Goal: Transaction & Acquisition: Purchase product/service

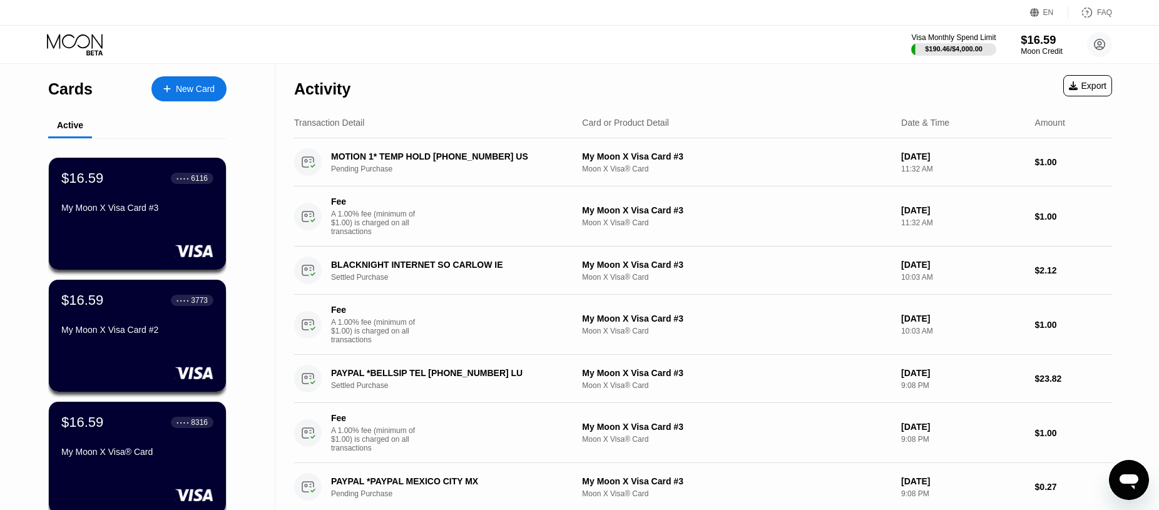
click at [1030, 39] on div "$16.59" at bounding box center [1042, 39] width 42 height 13
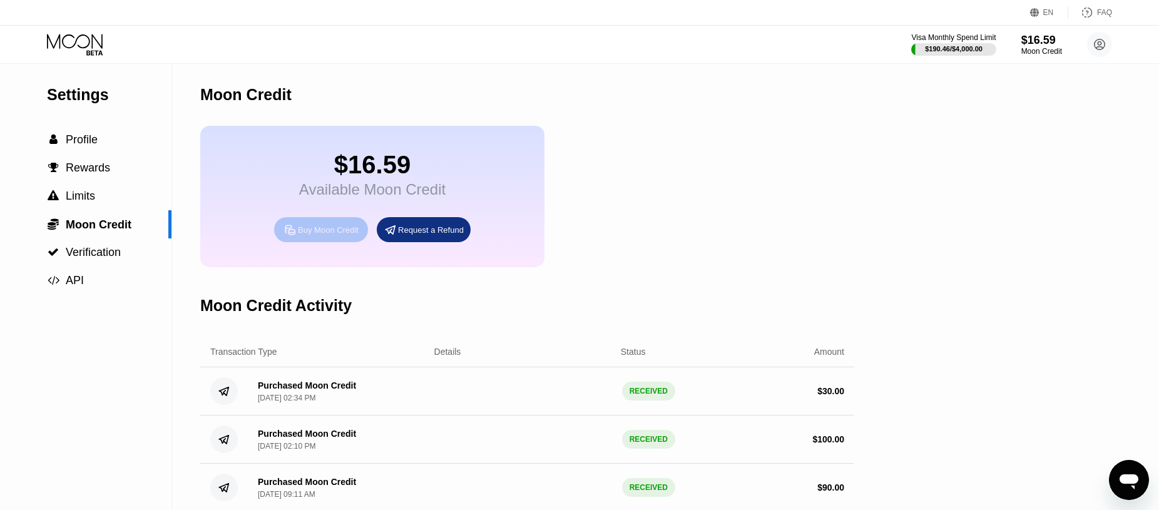
click at [310, 235] on div "Buy Moon Credit" at bounding box center [328, 230] width 61 height 11
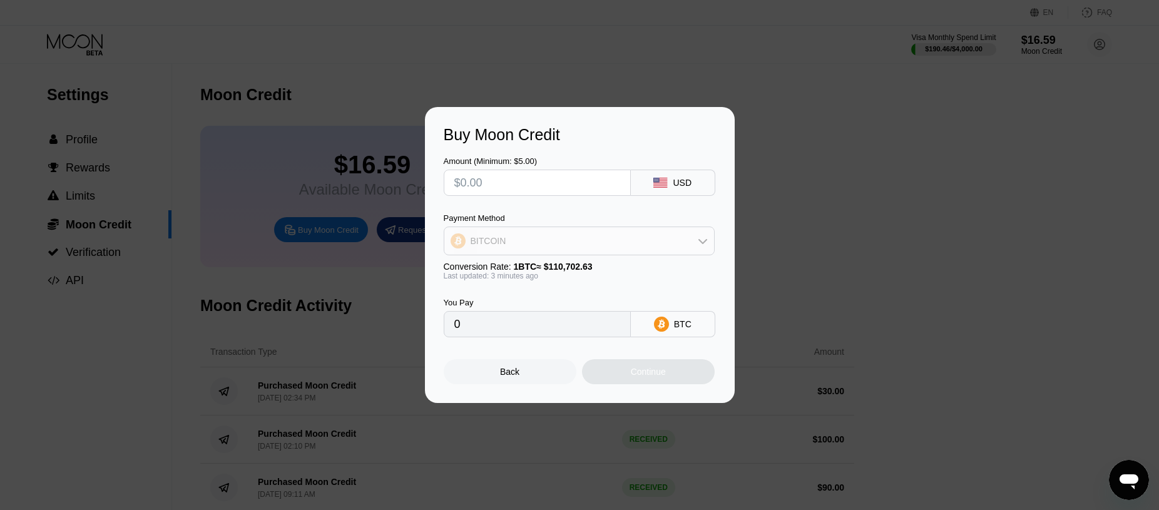
click at [598, 243] on div "BITCOIN" at bounding box center [579, 240] width 270 height 25
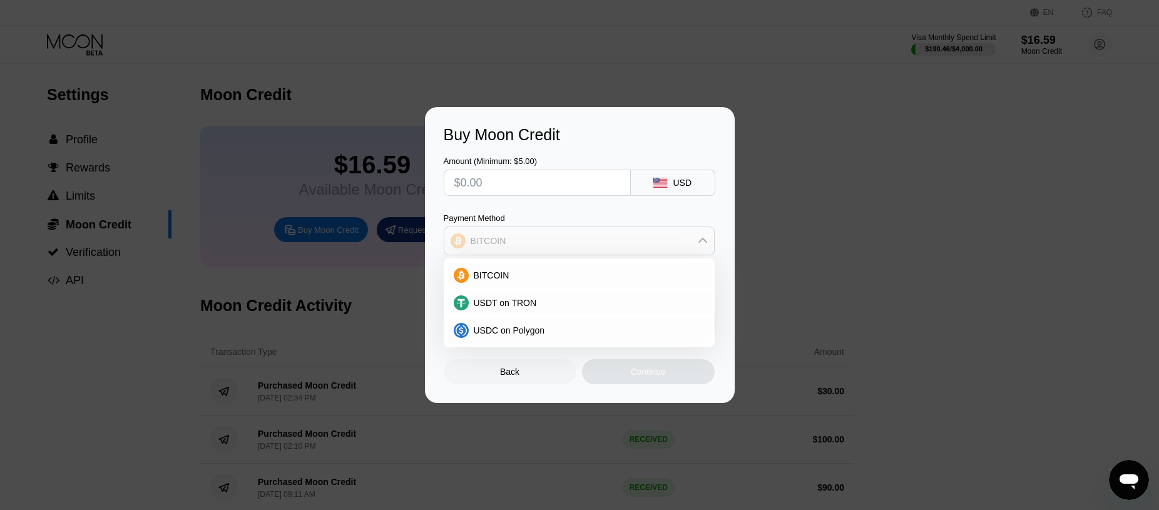
click at [567, 243] on div "BITCOIN" at bounding box center [579, 240] width 270 height 25
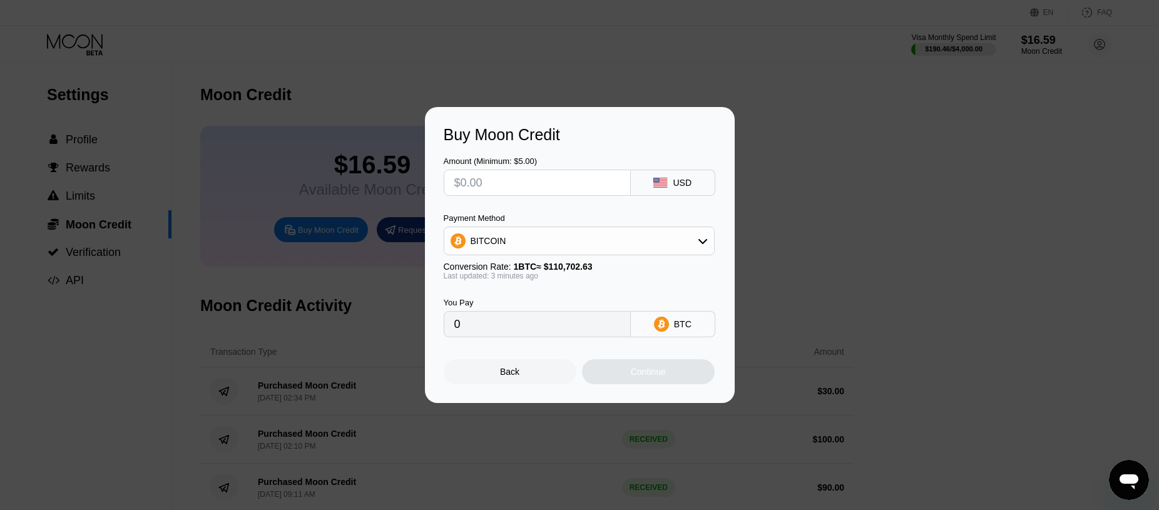
click at [490, 183] on input "text" at bounding box center [537, 182] width 166 height 25
click at [498, 239] on div "BITCOIN" at bounding box center [489, 241] width 36 height 10
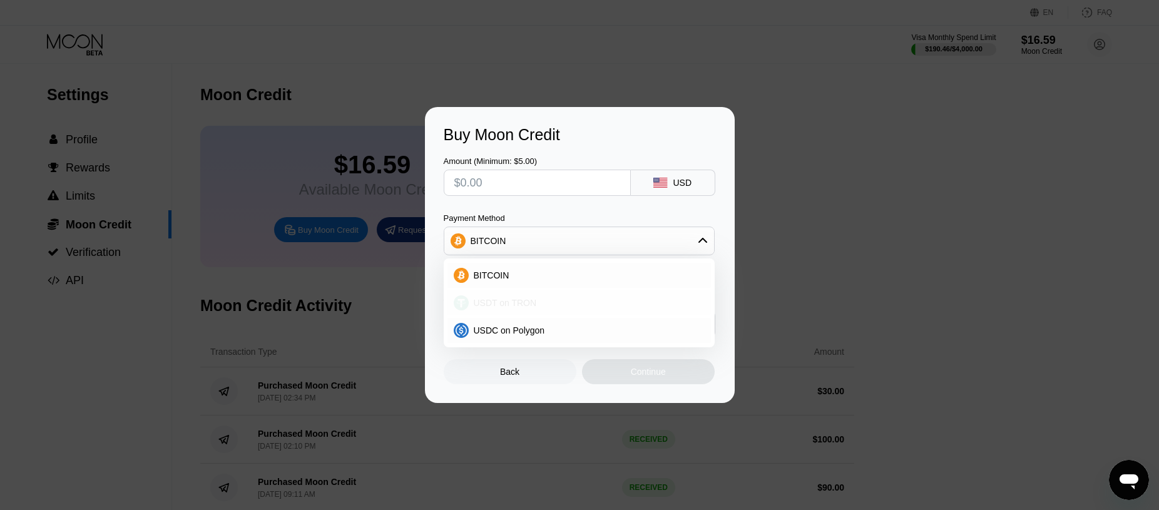
click at [502, 304] on span "USDT on TRON" at bounding box center [505, 303] width 63 height 10
type input "0.00"
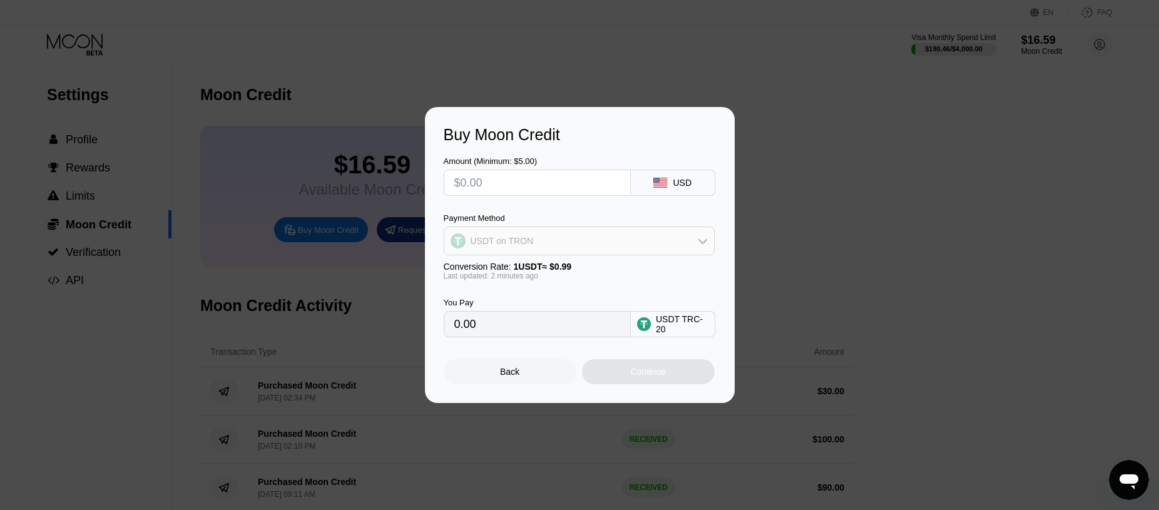
click at [663, 240] on div "USDT on TRON" at bounding box center [579, 240] width 270 height 25
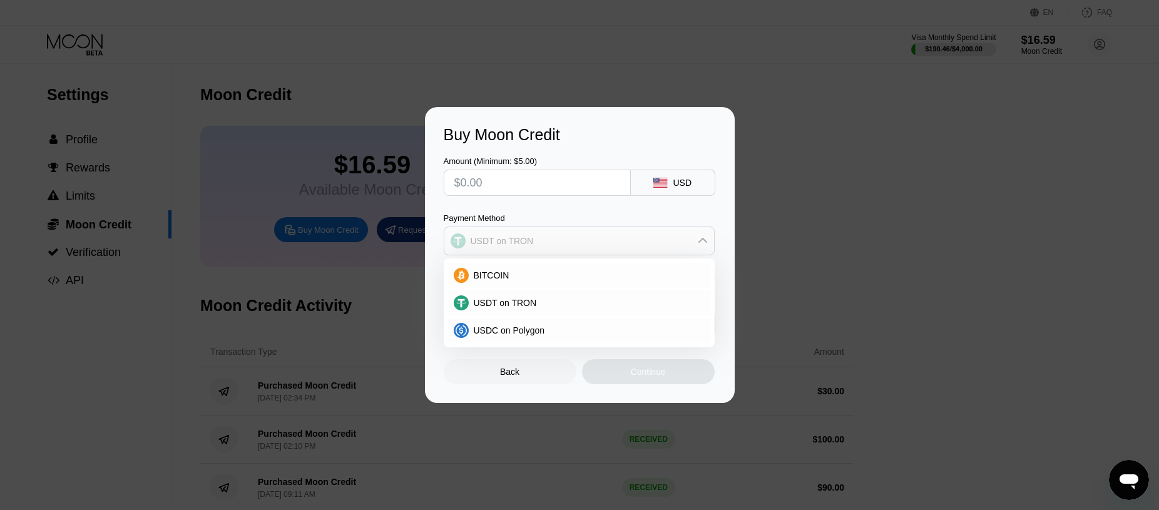
click at [663, 240] on div "USDT on TRON" at bounding box center [579, 240] width 270 height 25
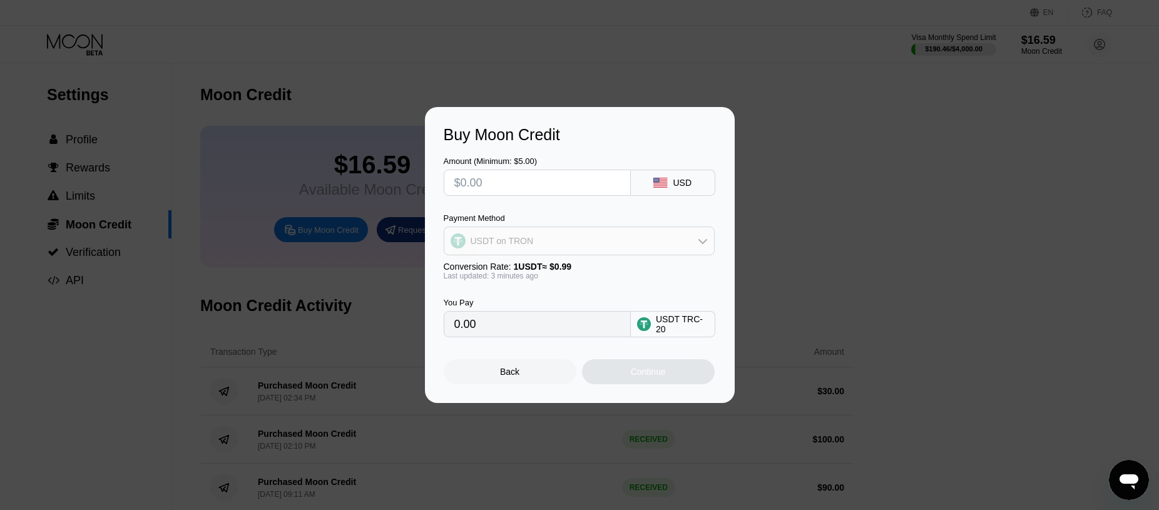
click at [535, 234] on div "USDT on TRON" at bounding box center [579, 240] width 270 height 25
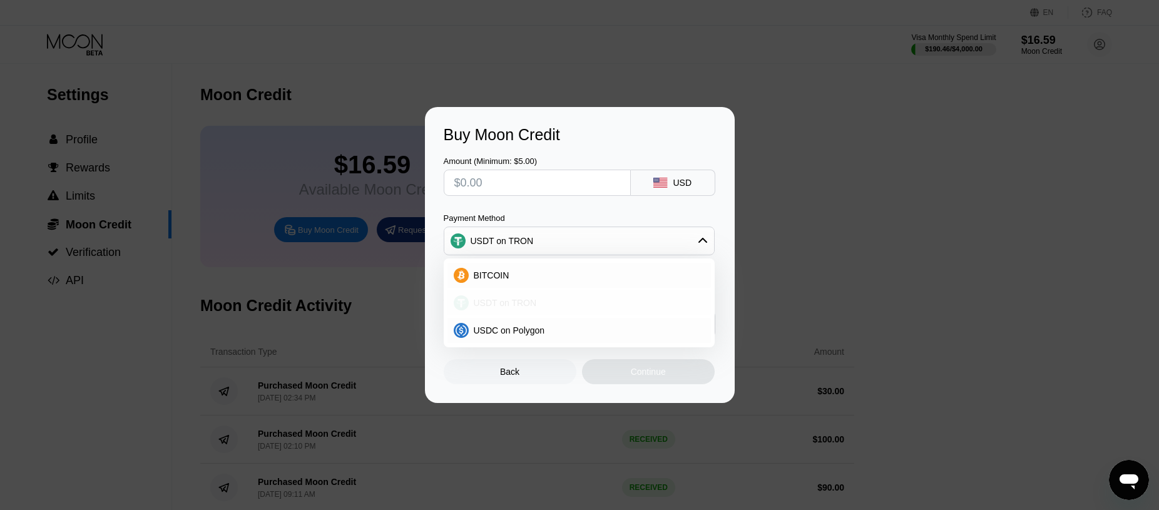
click at [506, 300] on span "USDT on TRON" at bounding box center [505, 303] width 63 height 10
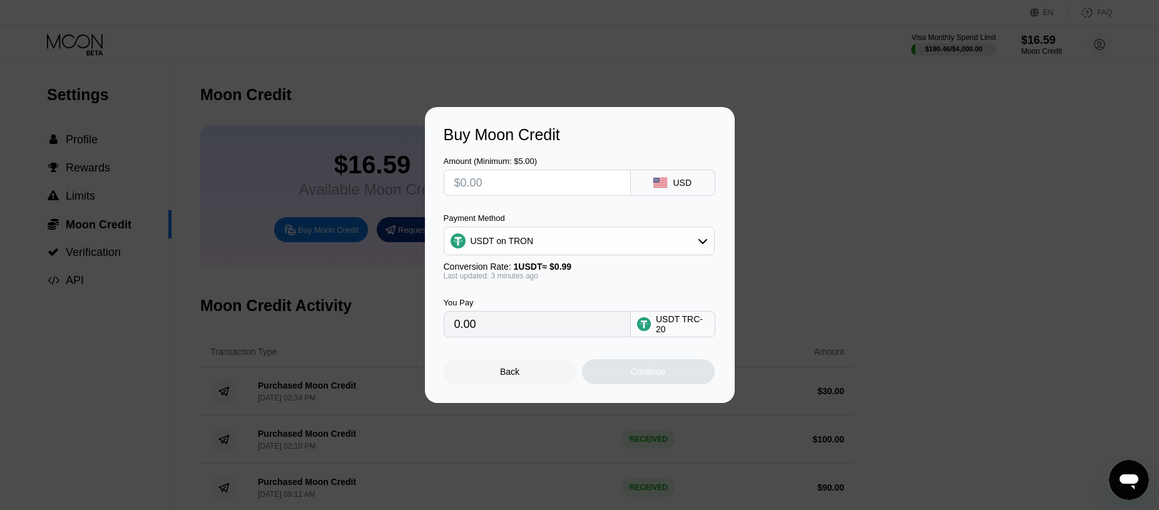
click at [556, 326] on input "0.00" at bounding box center [537, 324] width 166 height 25
click at [541, 190] on input "text" at bounding box center [537, 182] width 166 height 25
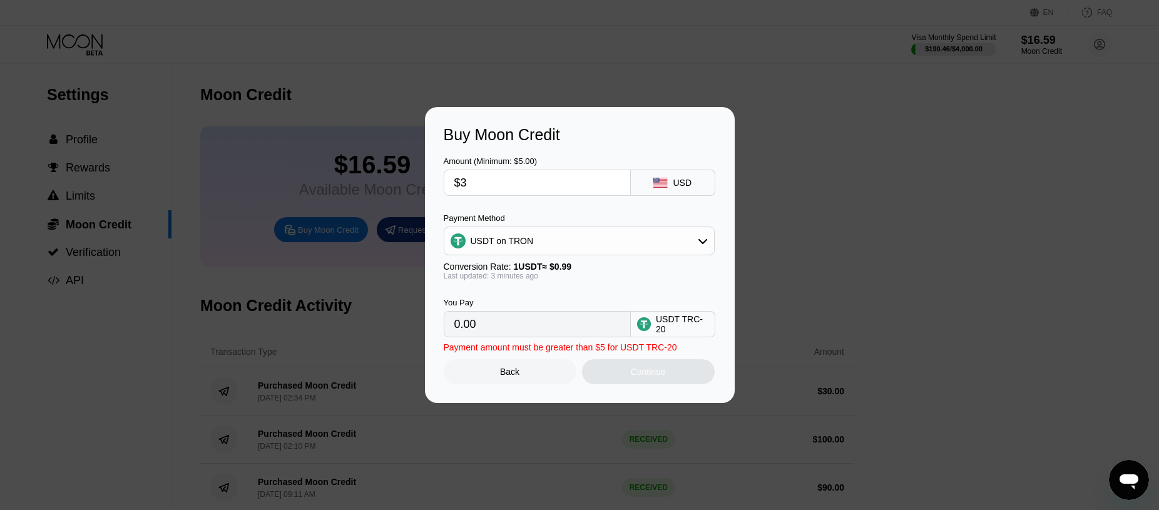
type input "$30"
type input "30.30"
type input "$30"
click at [642, 375] on div "Continue" at bounding box center [648, 372] width 35 height 10
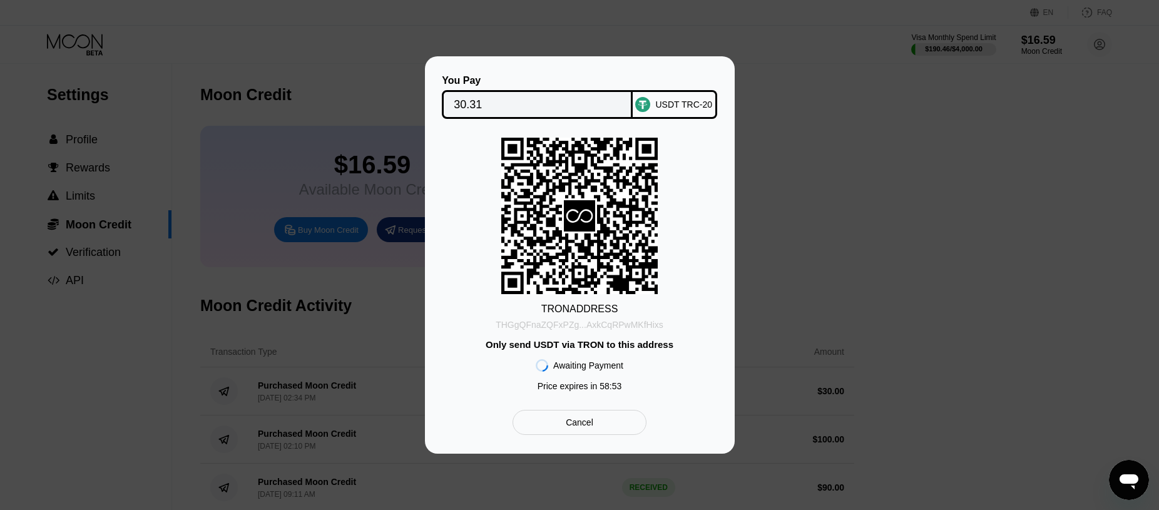
click at [618, 325] on div "THGgQFnaZQFxPZg...AxkCqRPwMKfHixs" at bounding box center [580, 325] width 168 height 10
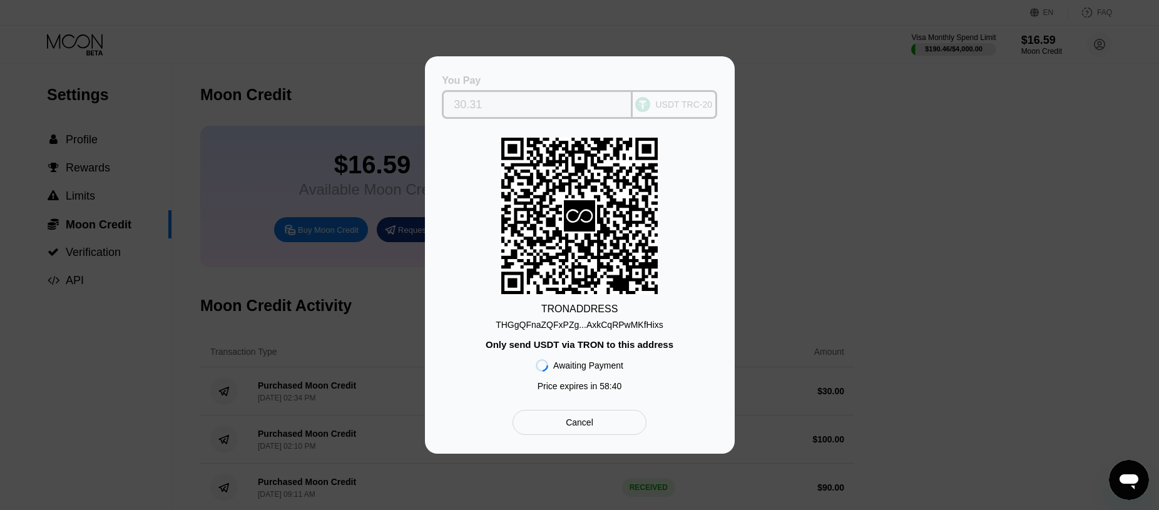
click at [467, 101] on input "30.31" at bounding box center [537, 104] width 167 height 25
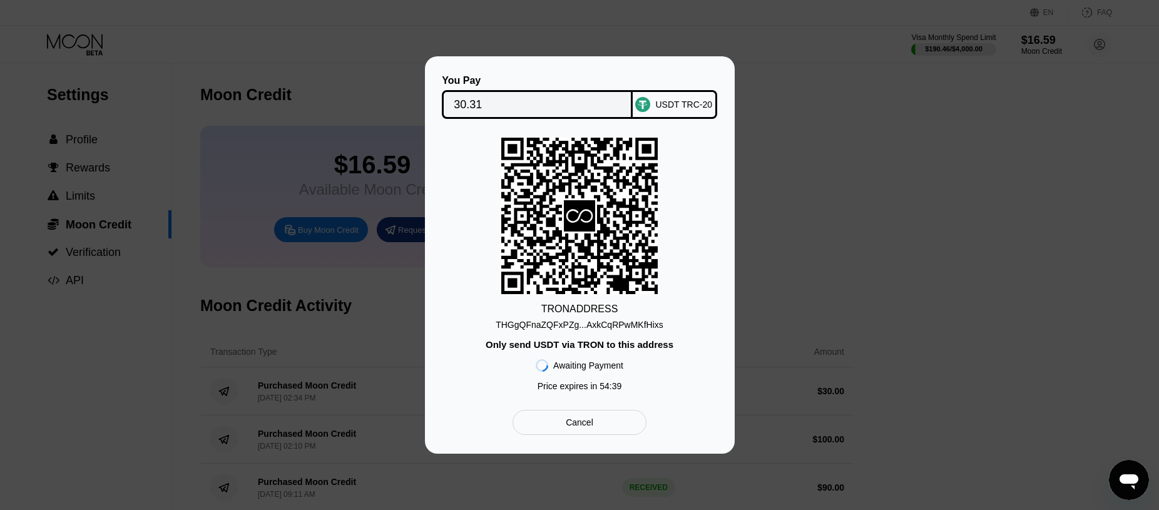
click at [622, 252] on icon at bounding box center [579, 216] width 156 height 153
